Goal: Task Accomplishment & Management: Complete application form

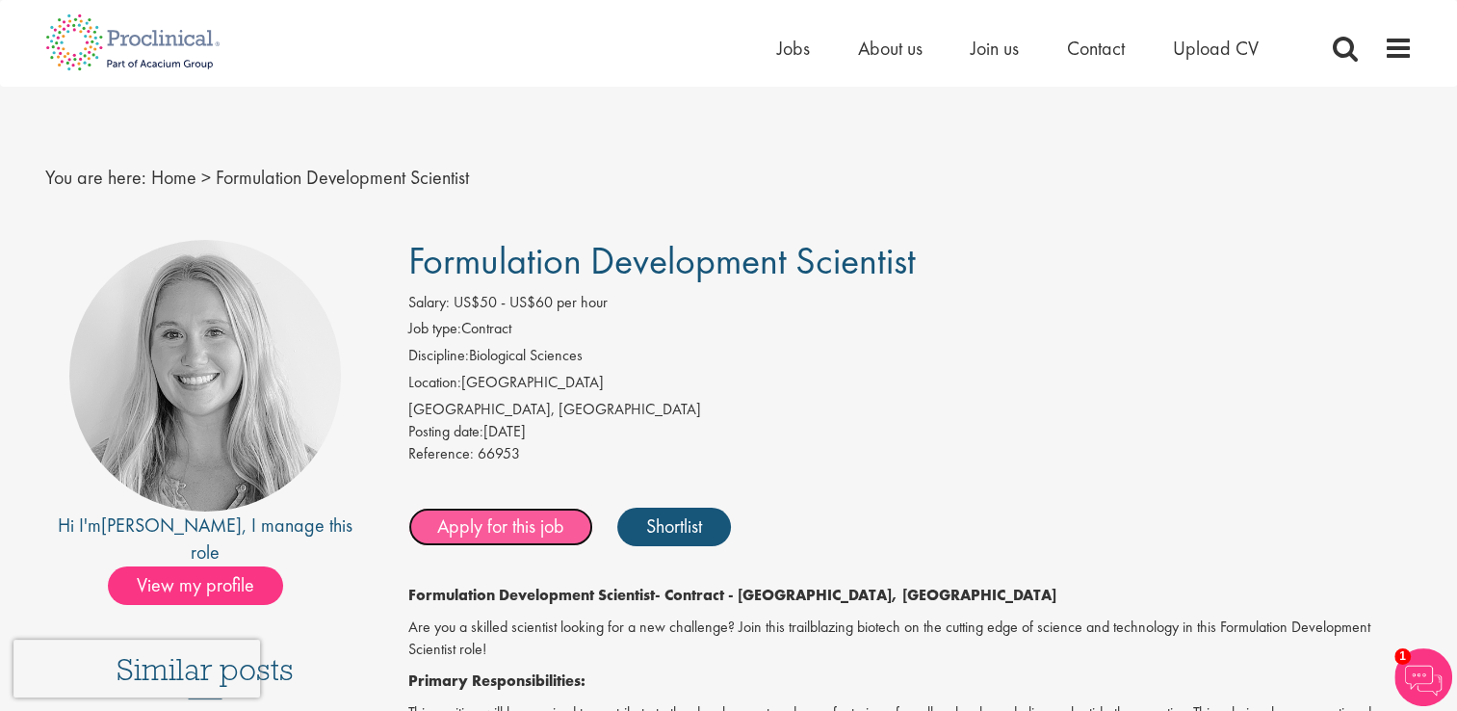
drag, startPoint x: 0, startPoint y: 0, endPoint x: 530, endPoint y: 531, distance: 750.3
click at [530, 531] on link "Apply for this job" at bounding box center [500, 526] width 185 height 39
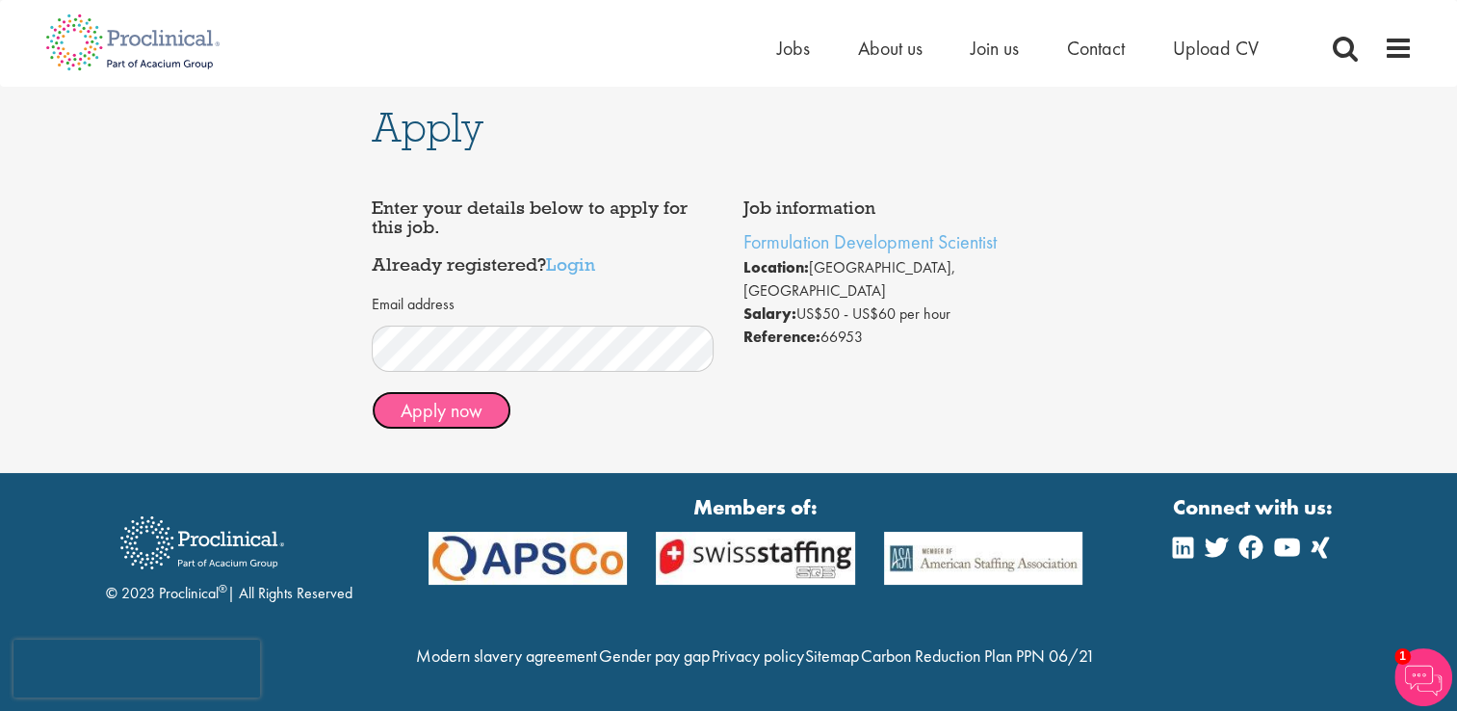
click at [485, 406] on button "Apply now" at bounding box center [442, 410] width 140 height 39
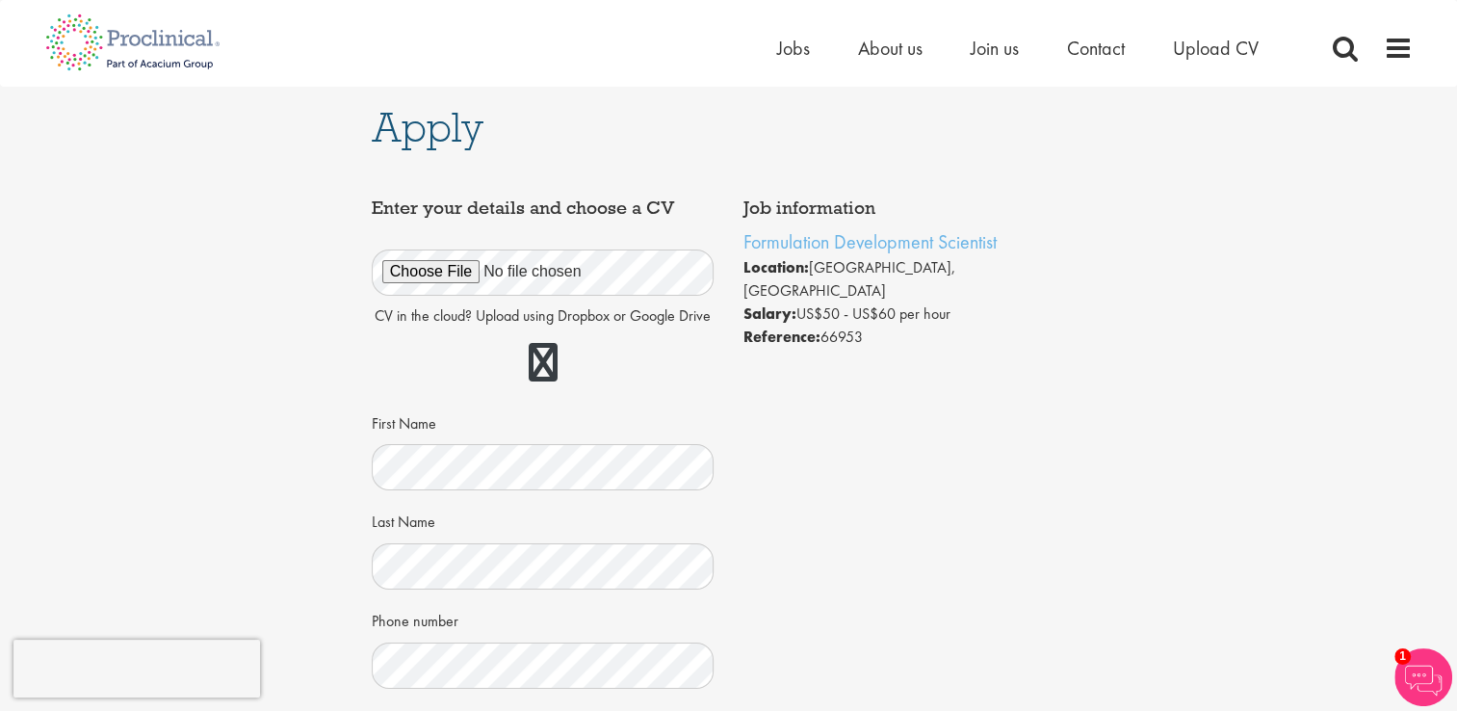
click at [835, 492] on div "Job information Formulation Development Scientist Location: San Francisco, USA …" at bounding box center [728, 645] width 743 height 913
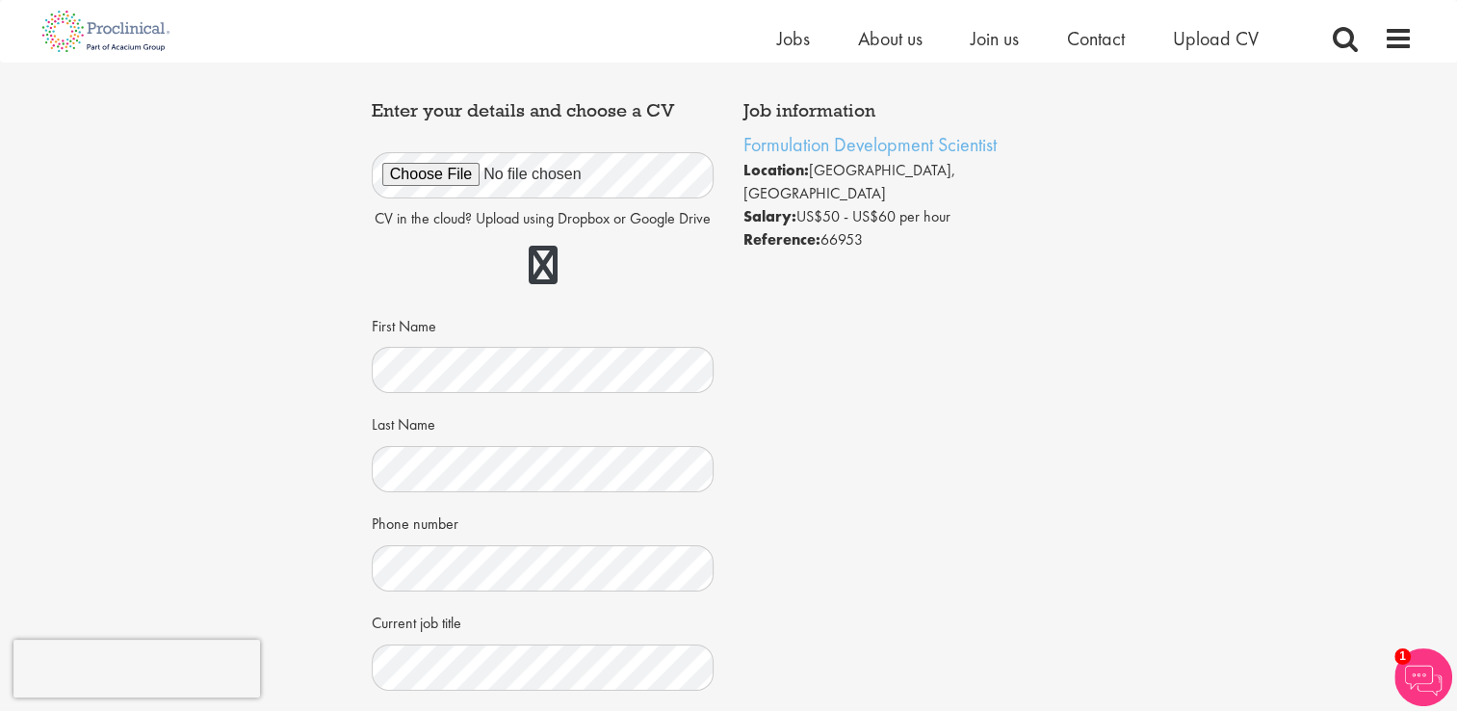
scroll to position [77, 0]
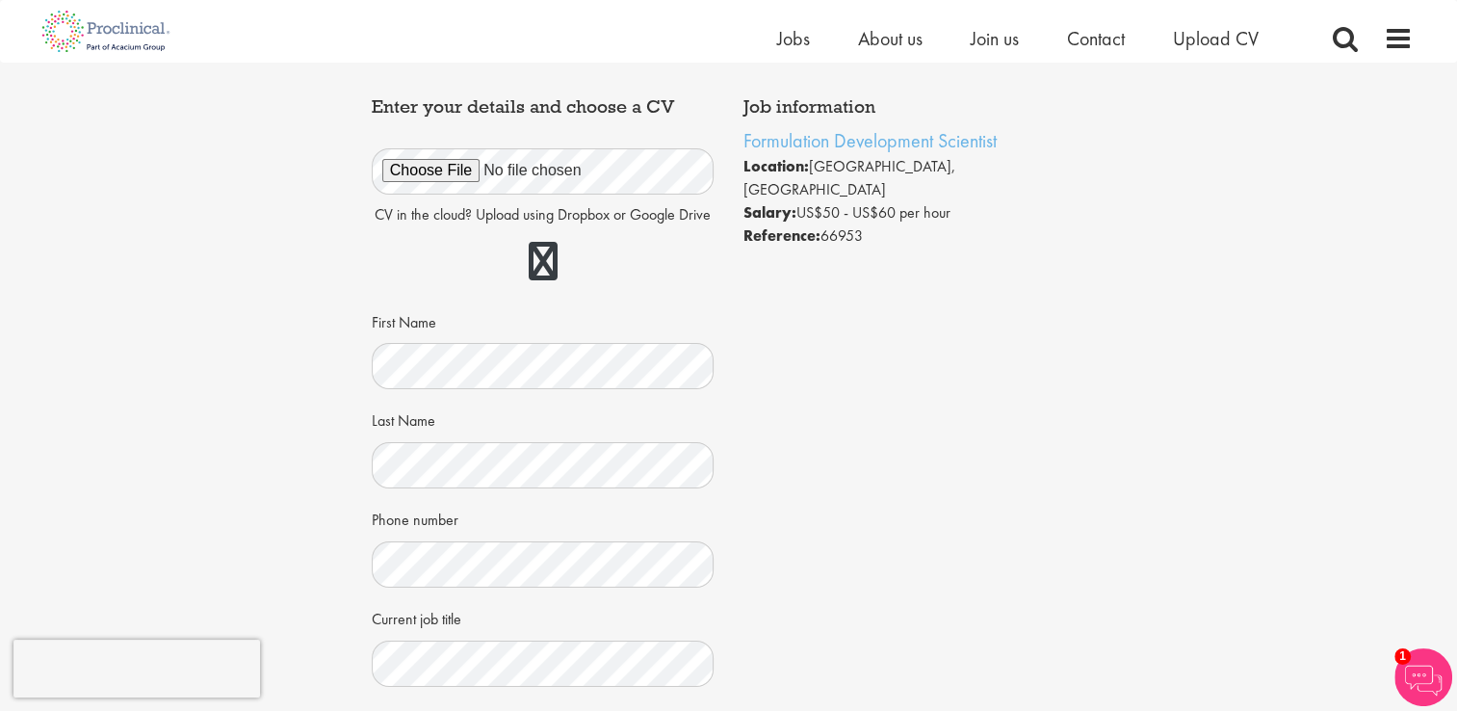
click at [352, 624] on div "Apply Job information Formulation Development Scientist Location: San Francisco…" at bounding box center [729, 508] width 1486 height 1044
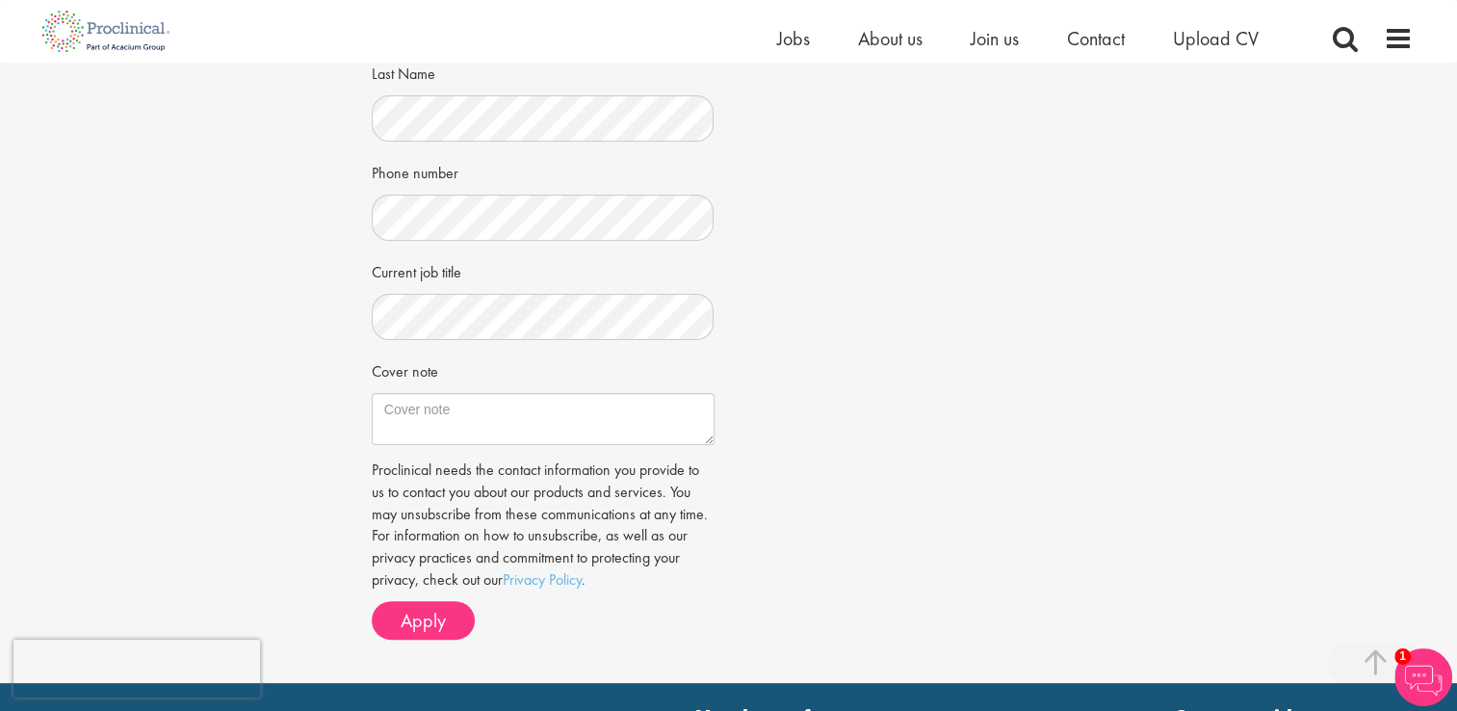
scroll to position [462, 0]
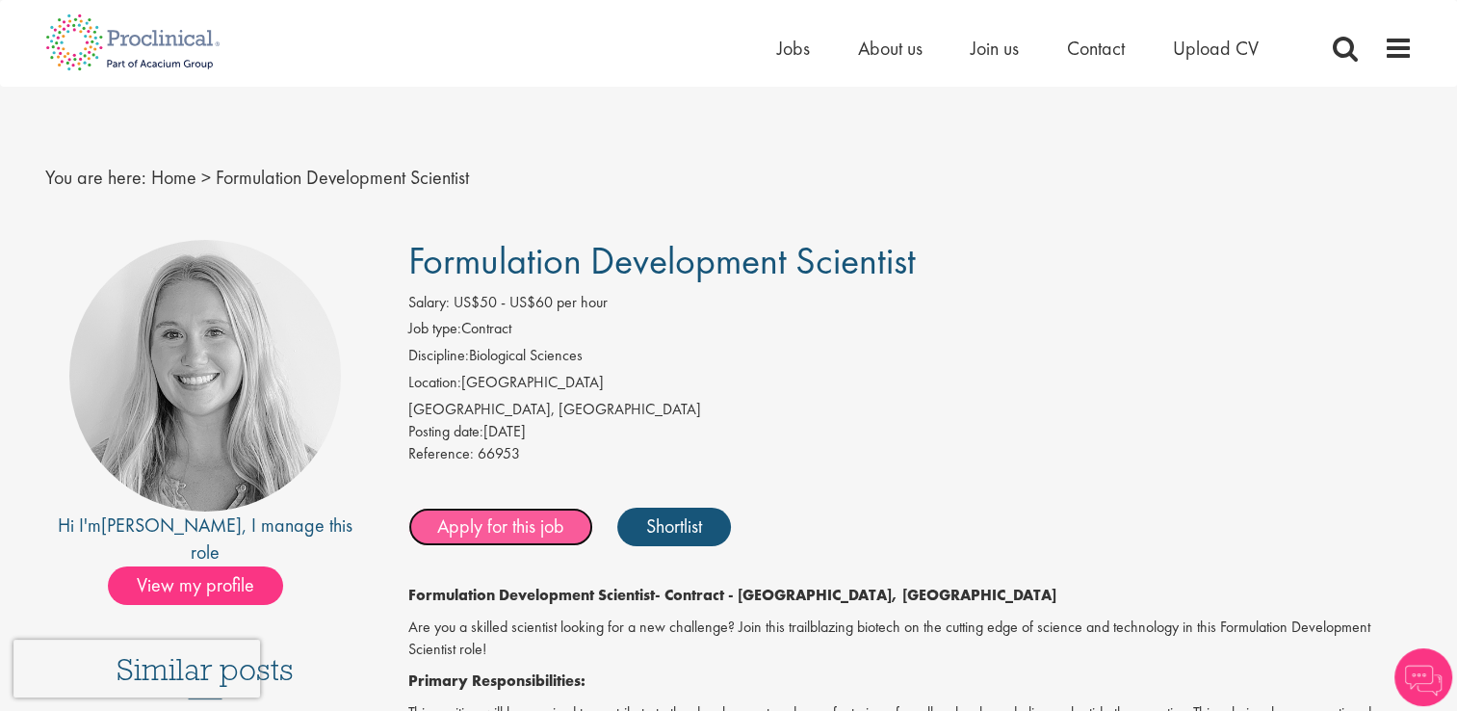
click at [519, 509] on link "Apply for this job" at bounding box center [500, 526] width 185 height 39
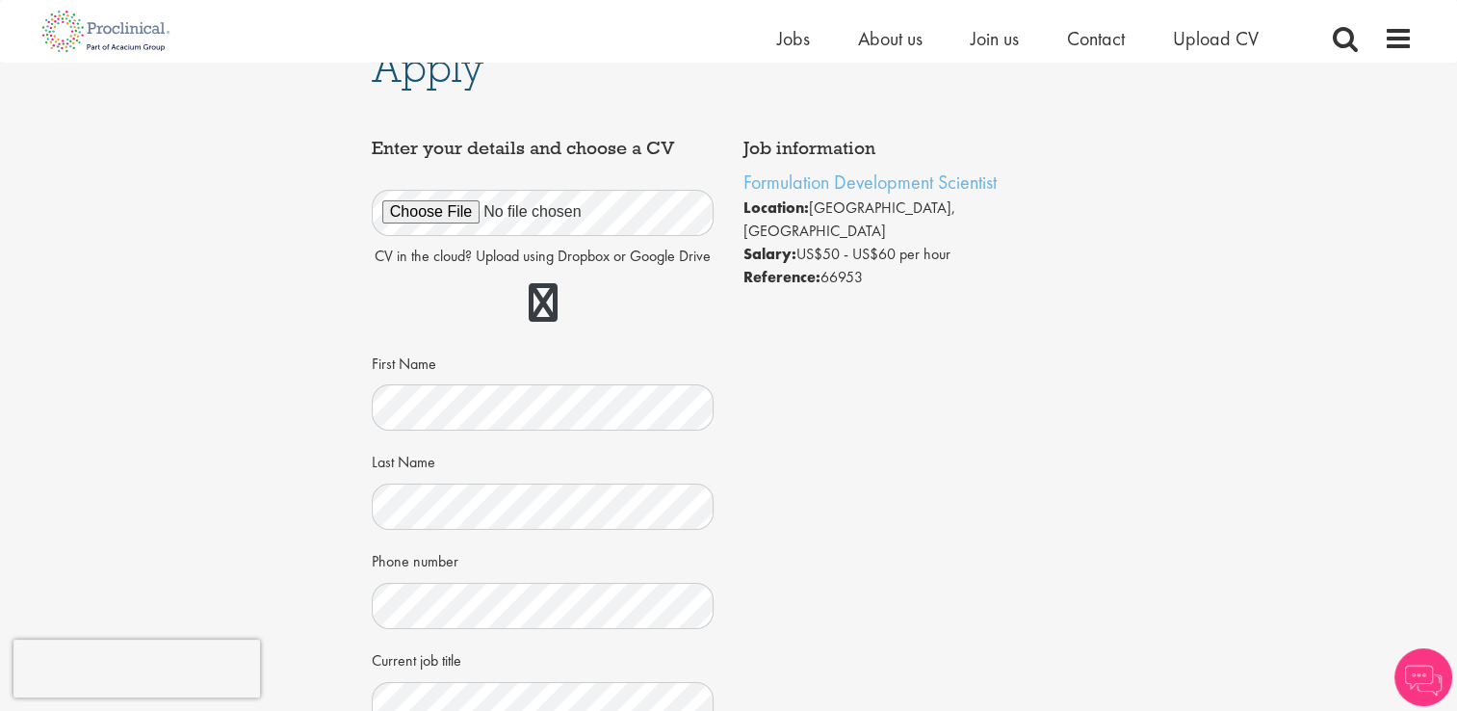
click at [266, 311] on div "Apply Job information Formulation Development Scientist Location: [GEOGRAPHIC_D…" at bounding box center [729, 549] width 1486 height 1044
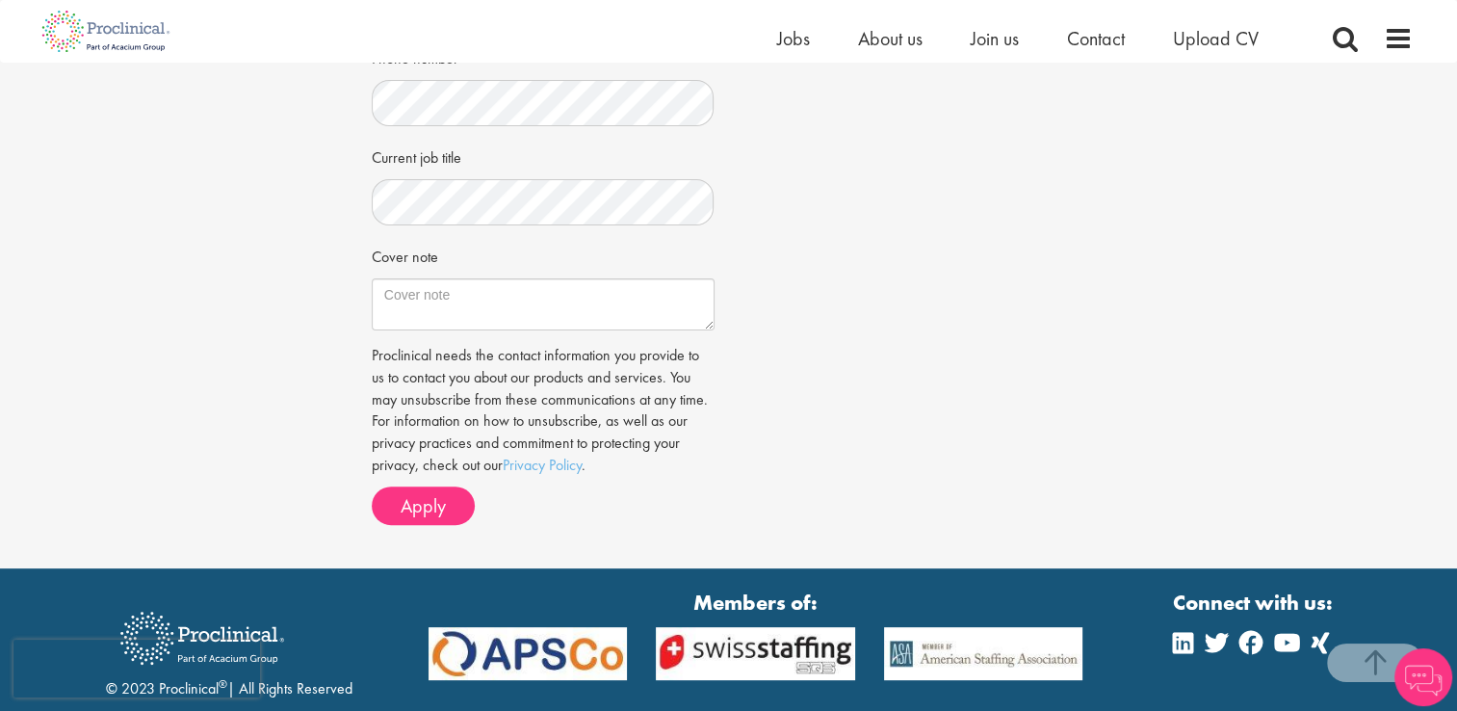
scroll to position [616, 0]
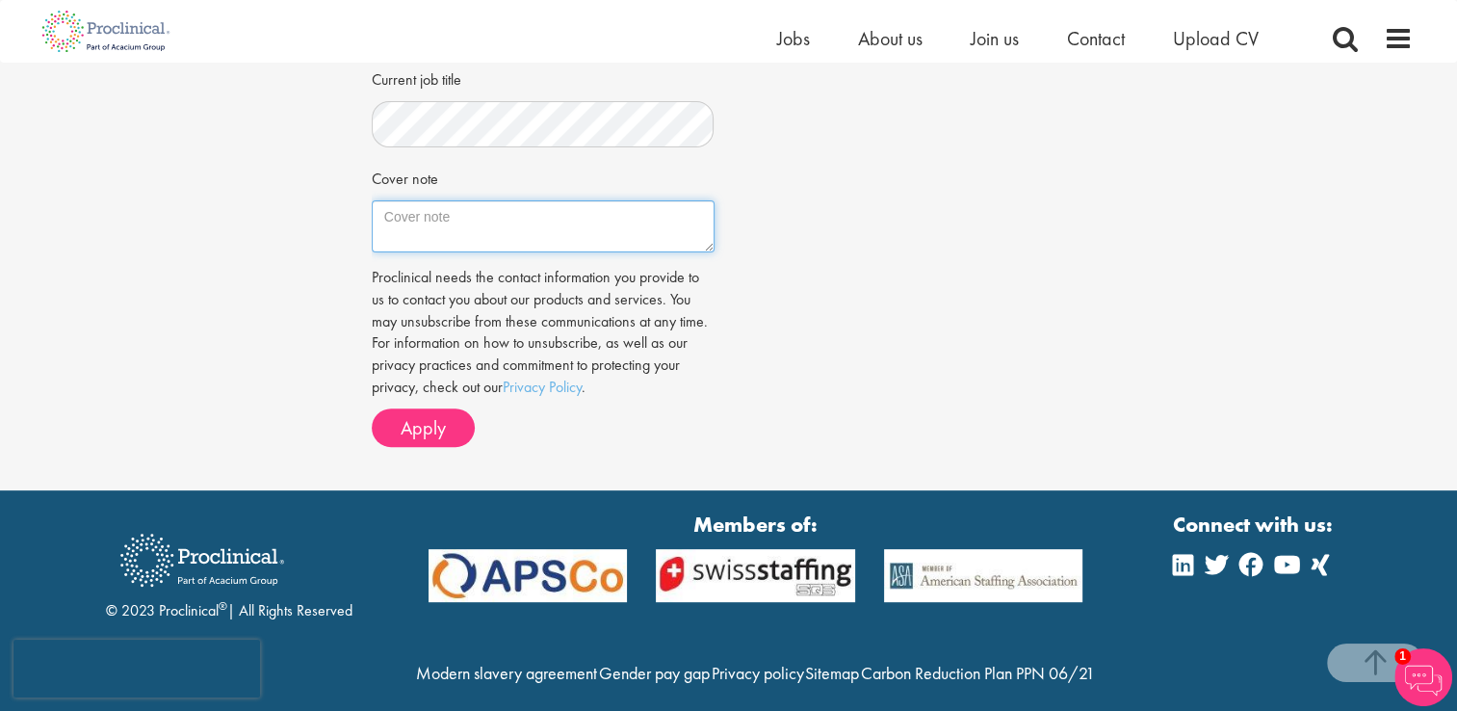
click at [573, 218] on textarea "Cover note" at bounding box center [543, 226] width 343 height 52
paste textarea "Dear Hiring Manager, I am applying for the Scientist, Formulation and Delivery …"
type textarea "Dear Hiring Manager, I am applying for the Scientist, Formulation and Delivery …"
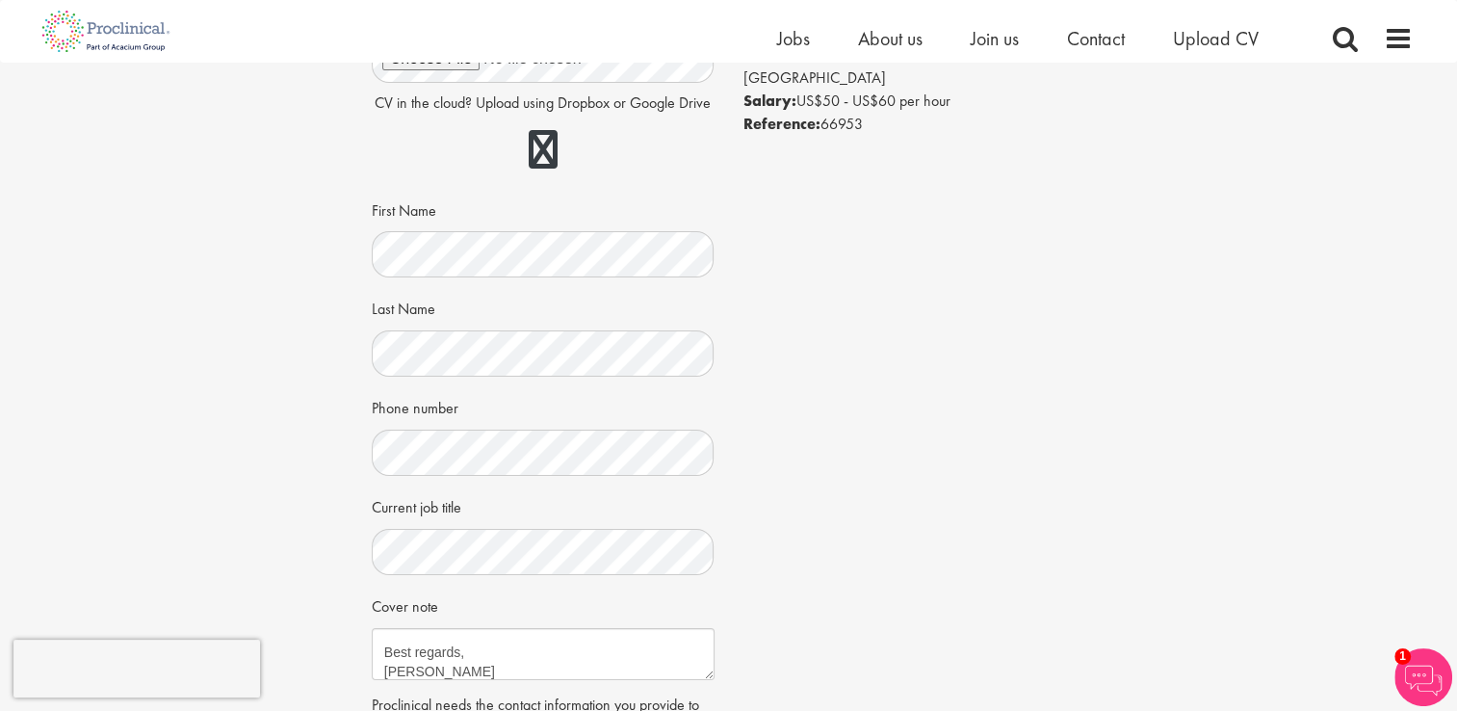
scroll to position [154, 0]
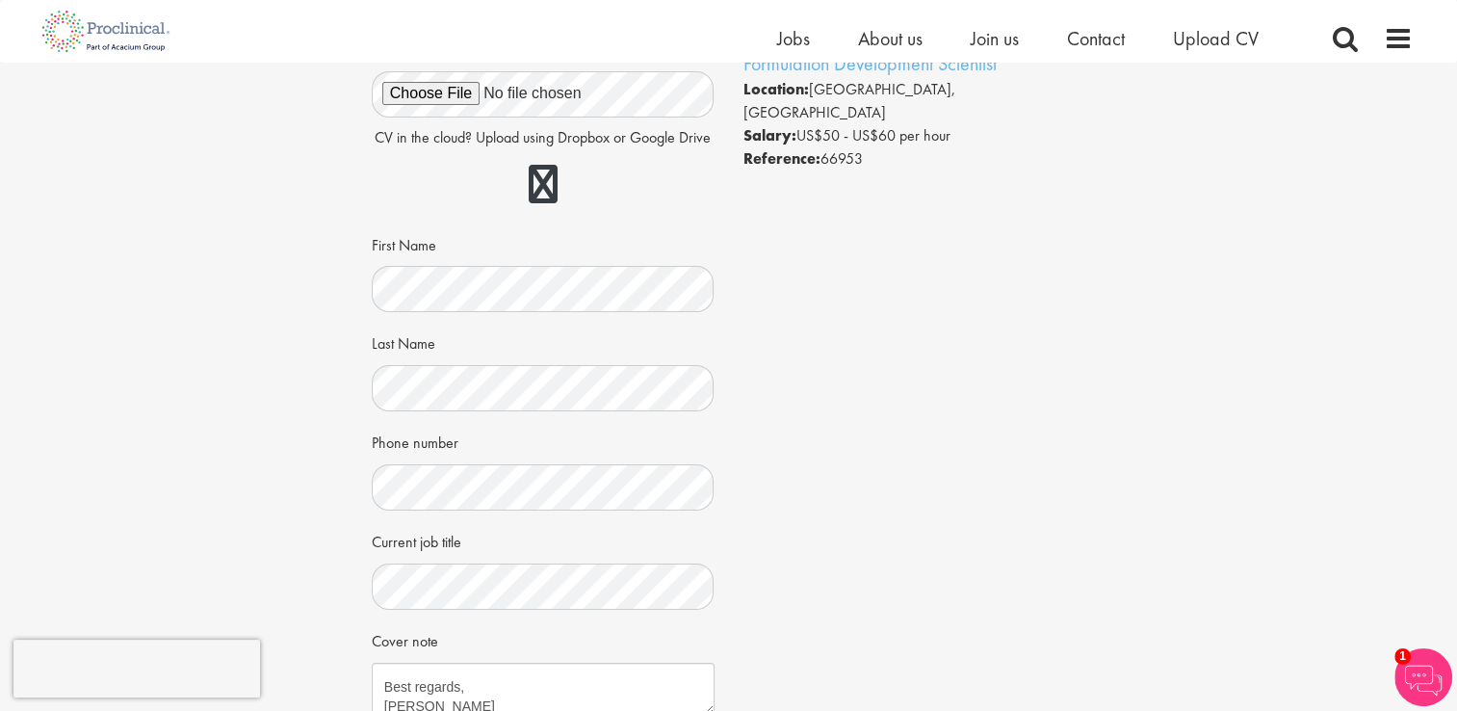
click at [269, 305] on div "Apply Job information Formulation Development Scientist Location: San Francisco…" at bounding box center [729, 431] width 1486 height 1044
click at [315, 271] on div "Apply Job information Formulation Development Scientist Location: San Francisco…" at bounding box center [729, 431] width 1486 height 1044
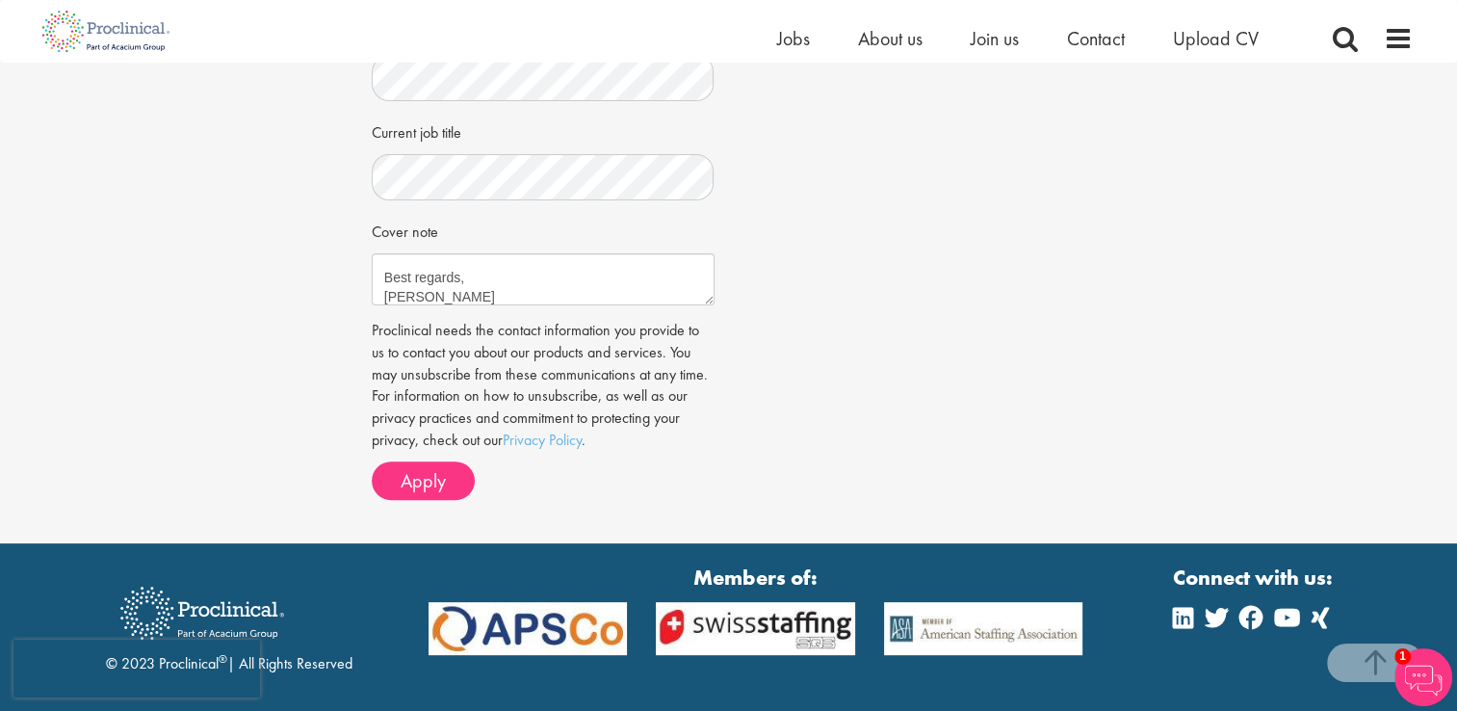
scroll to position [578, 0]
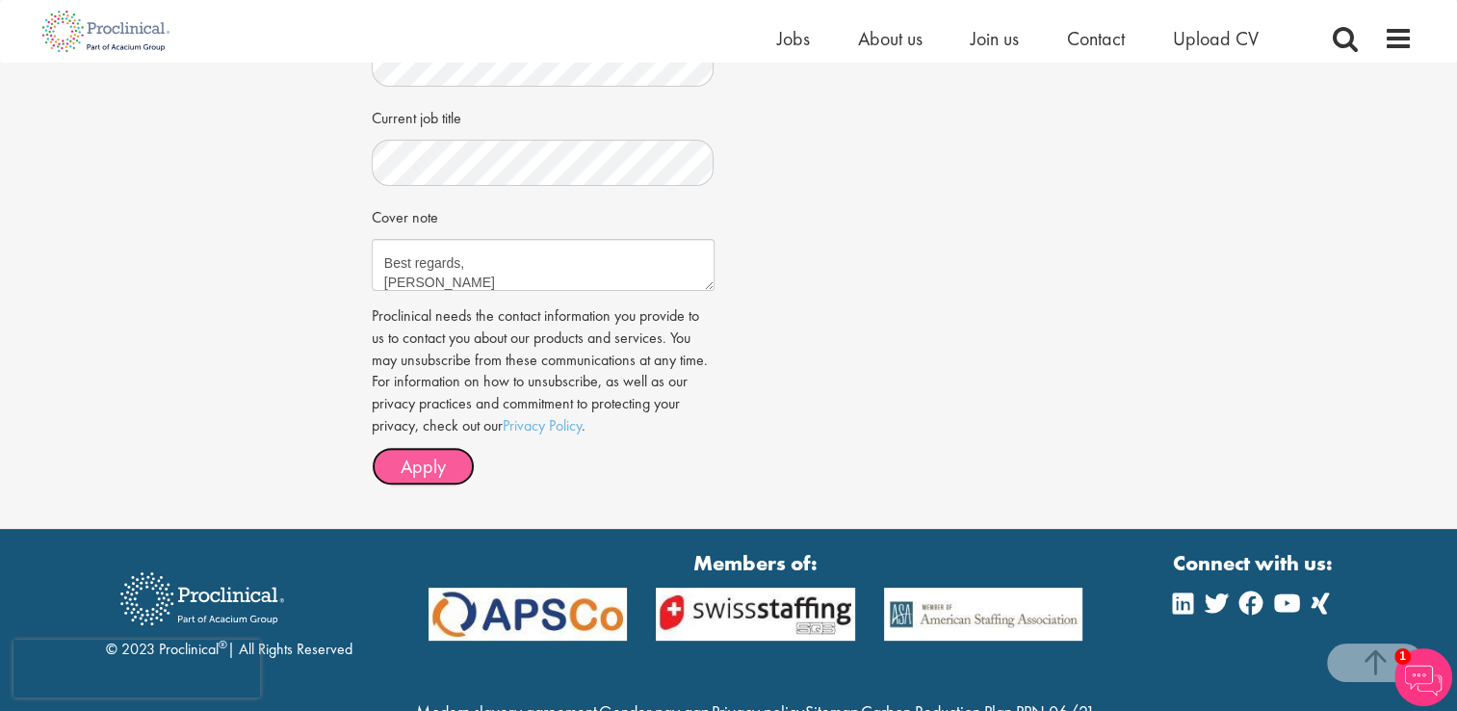
click at [408, 463] on span "Apply" at bounding box center [423, 465] width 45 height 25
